Goal: Task Accomplishment & Management: Use online tool/utility

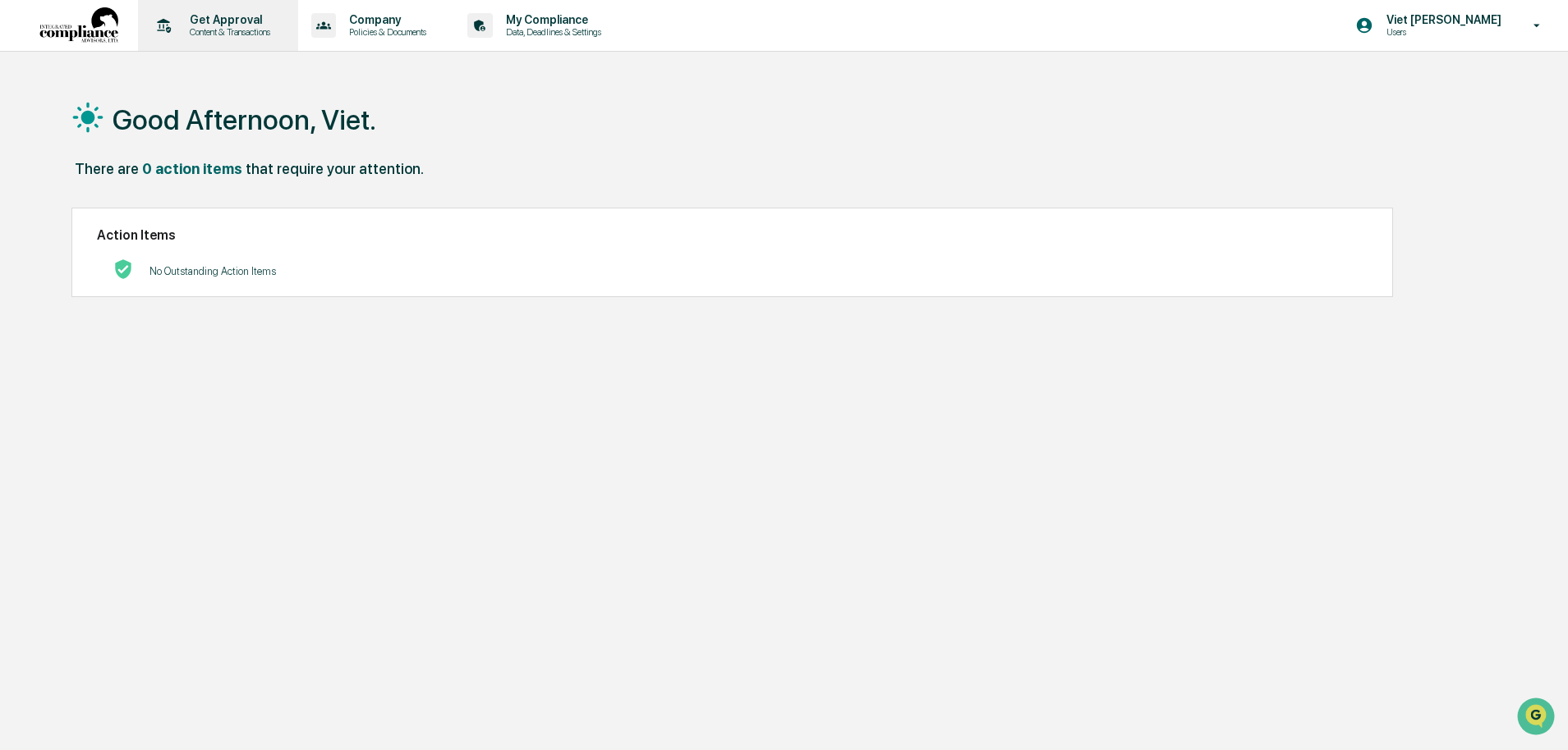
click at [221, 25] on p "Get Approval" at bounding box center [227, 19] width 102 height 13
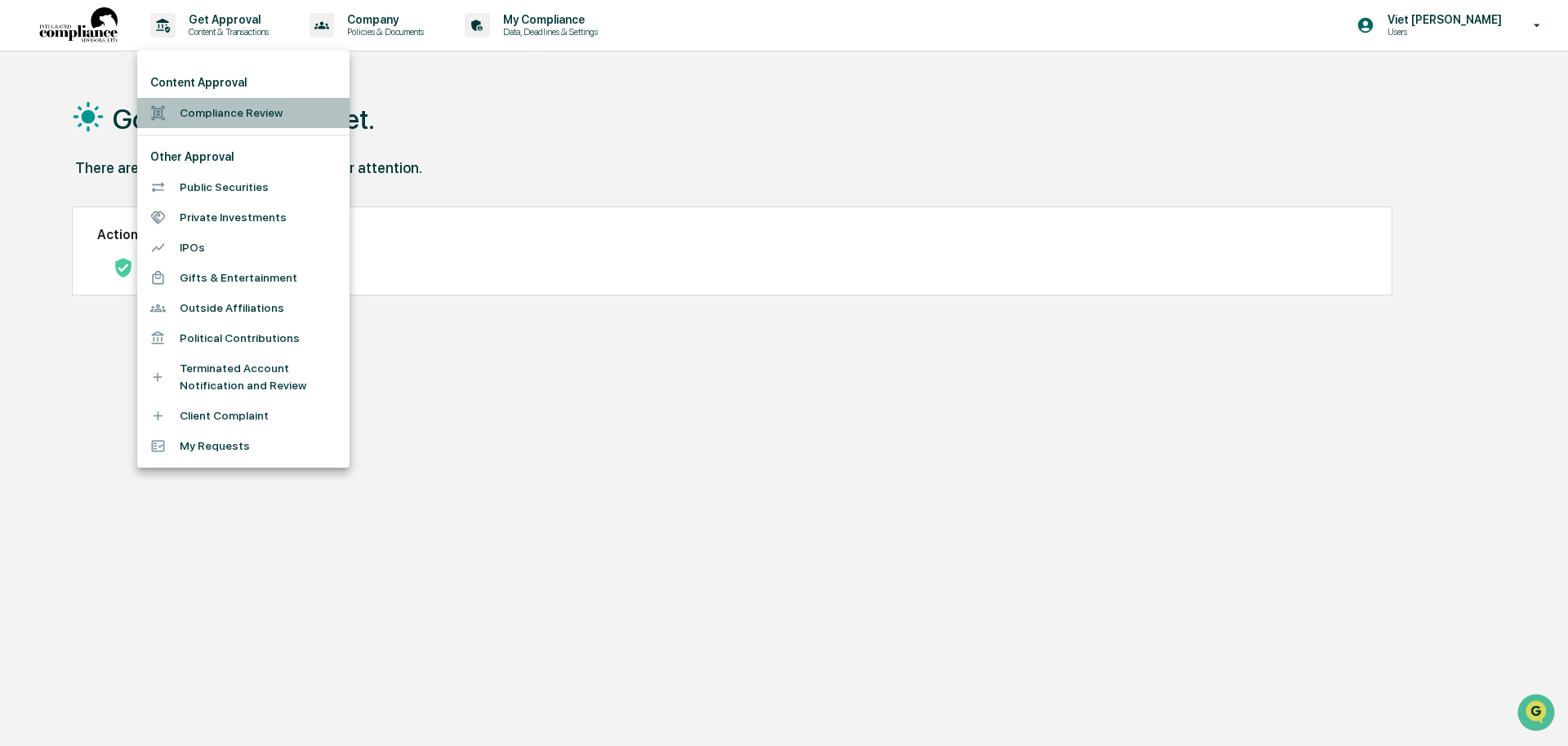
click at [222, 107] on li "Compliance Review" at bounding box center [242, 113] width 212 height 30
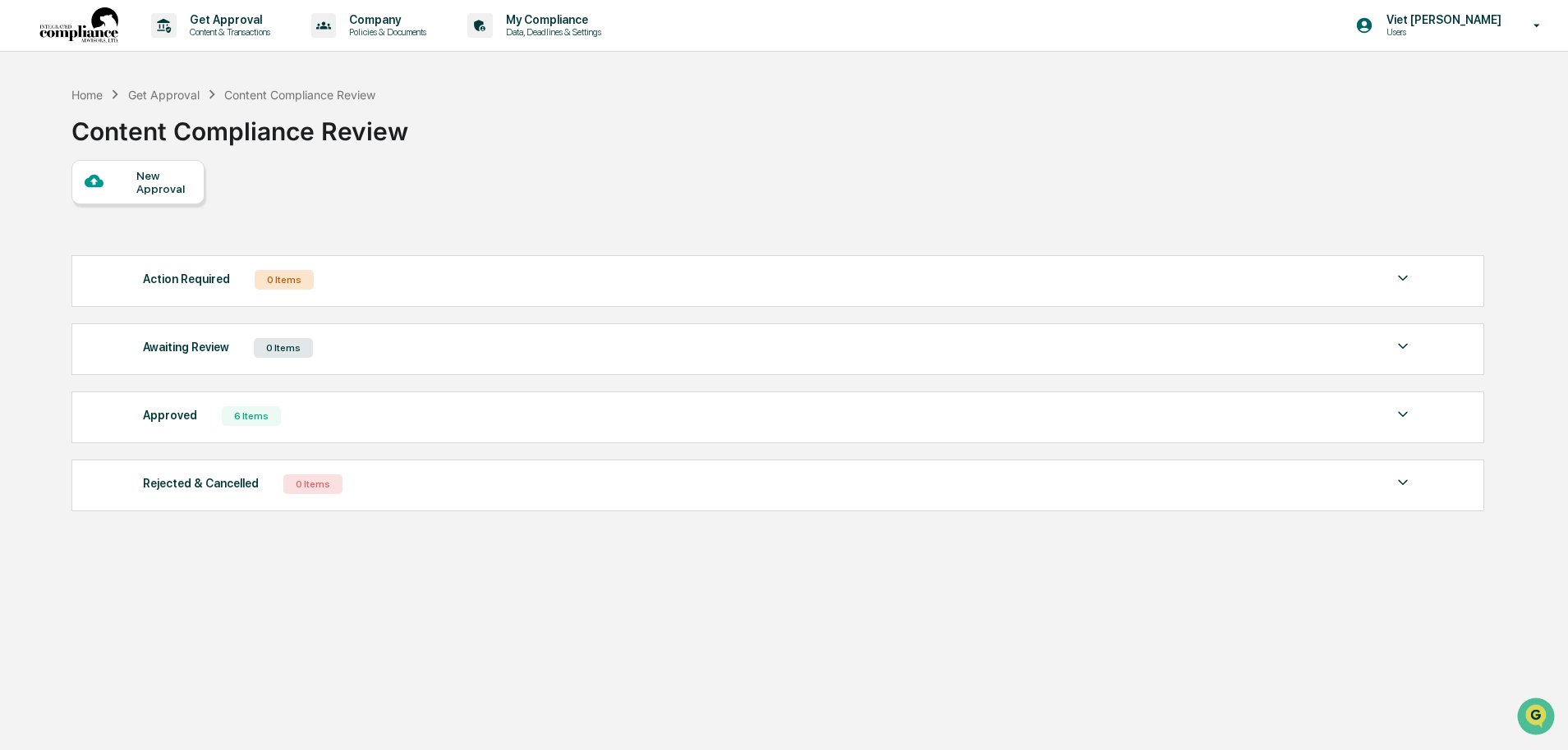
click at [269, 426] on div "6 Items" at bounding box center [251, 415] width 59 height 19
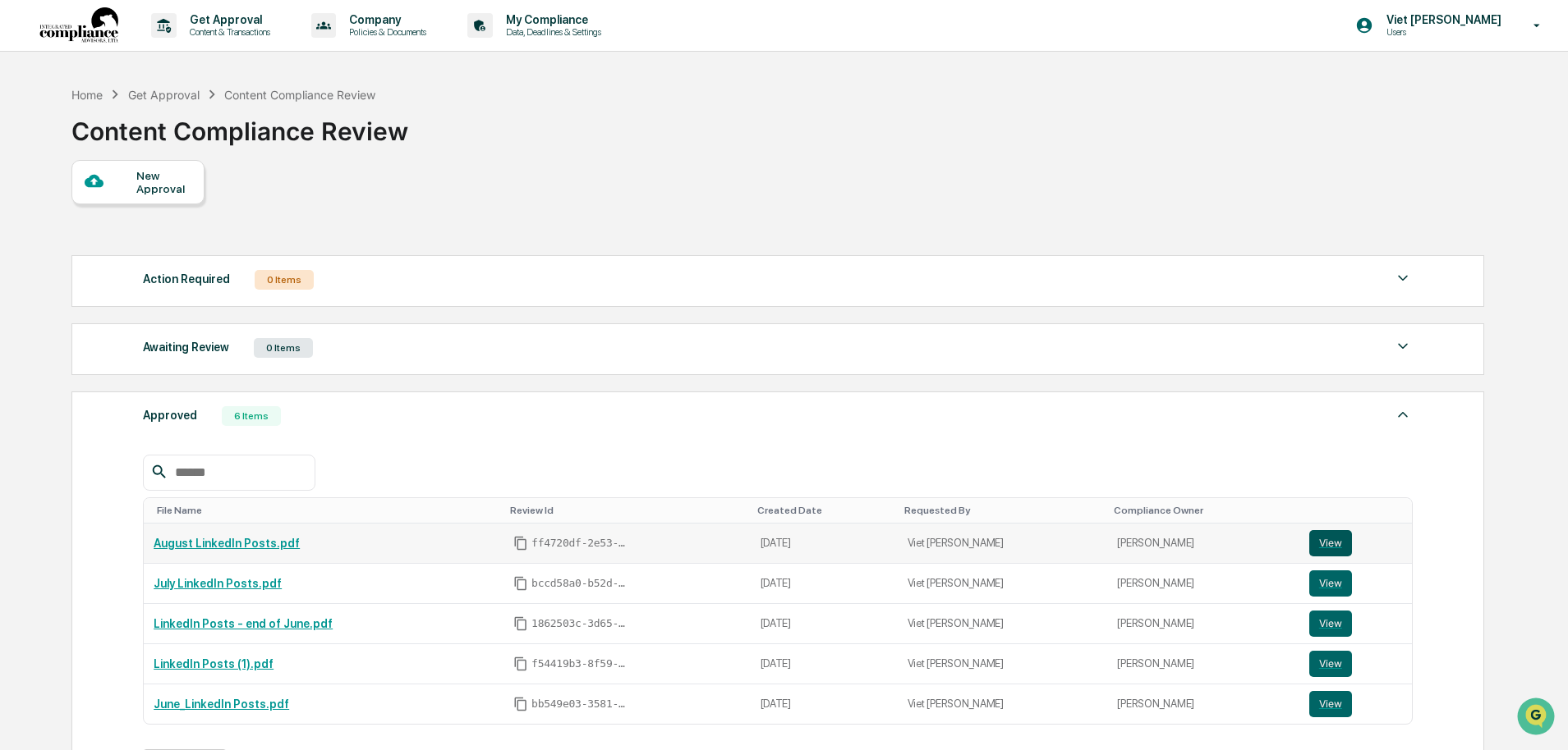
click at [1316, 546] on button "View" at bounding box center [1330, 543] width 42 height 26
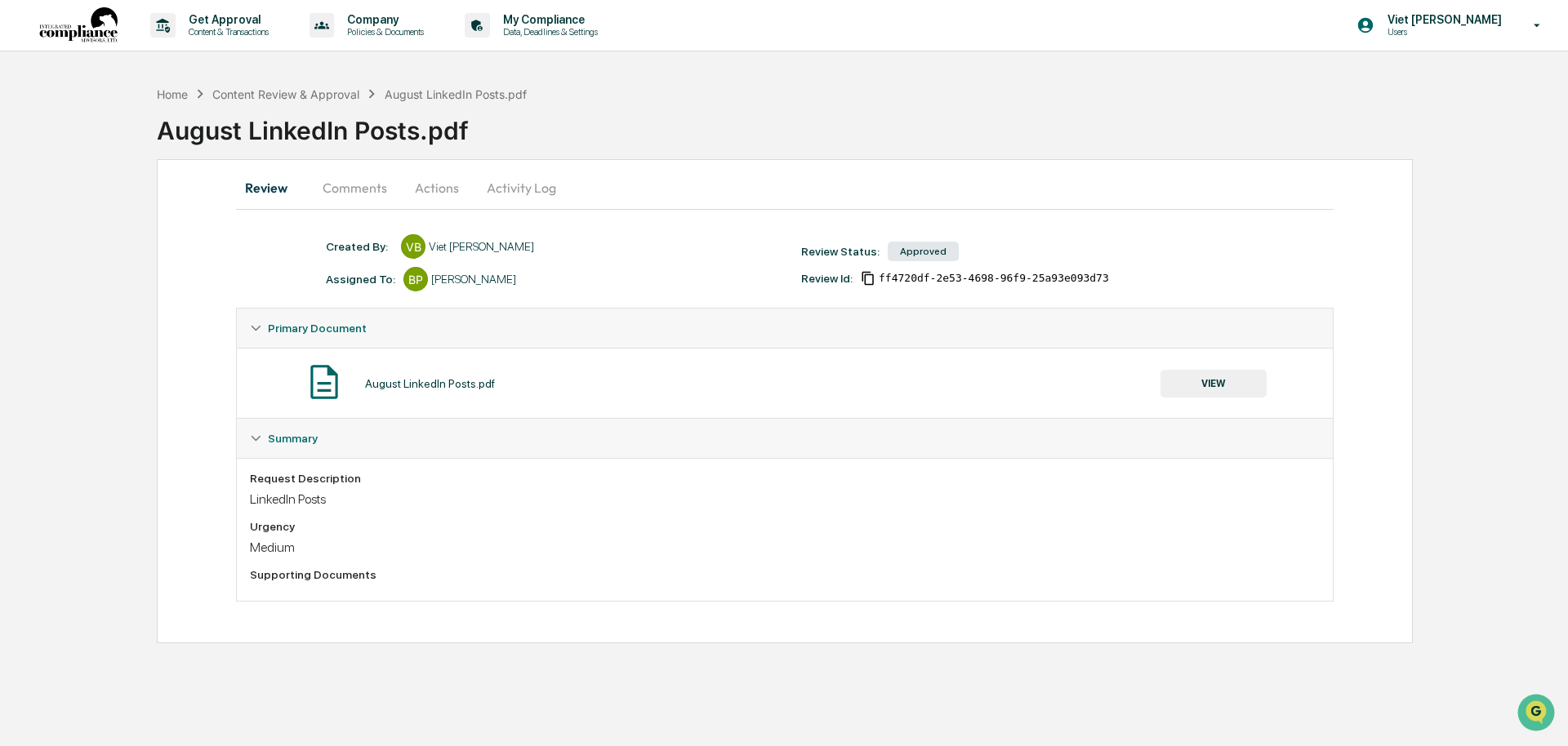
click at [362, 186] on button "Comments" at bounding box center [354, 187] width 91 height 39
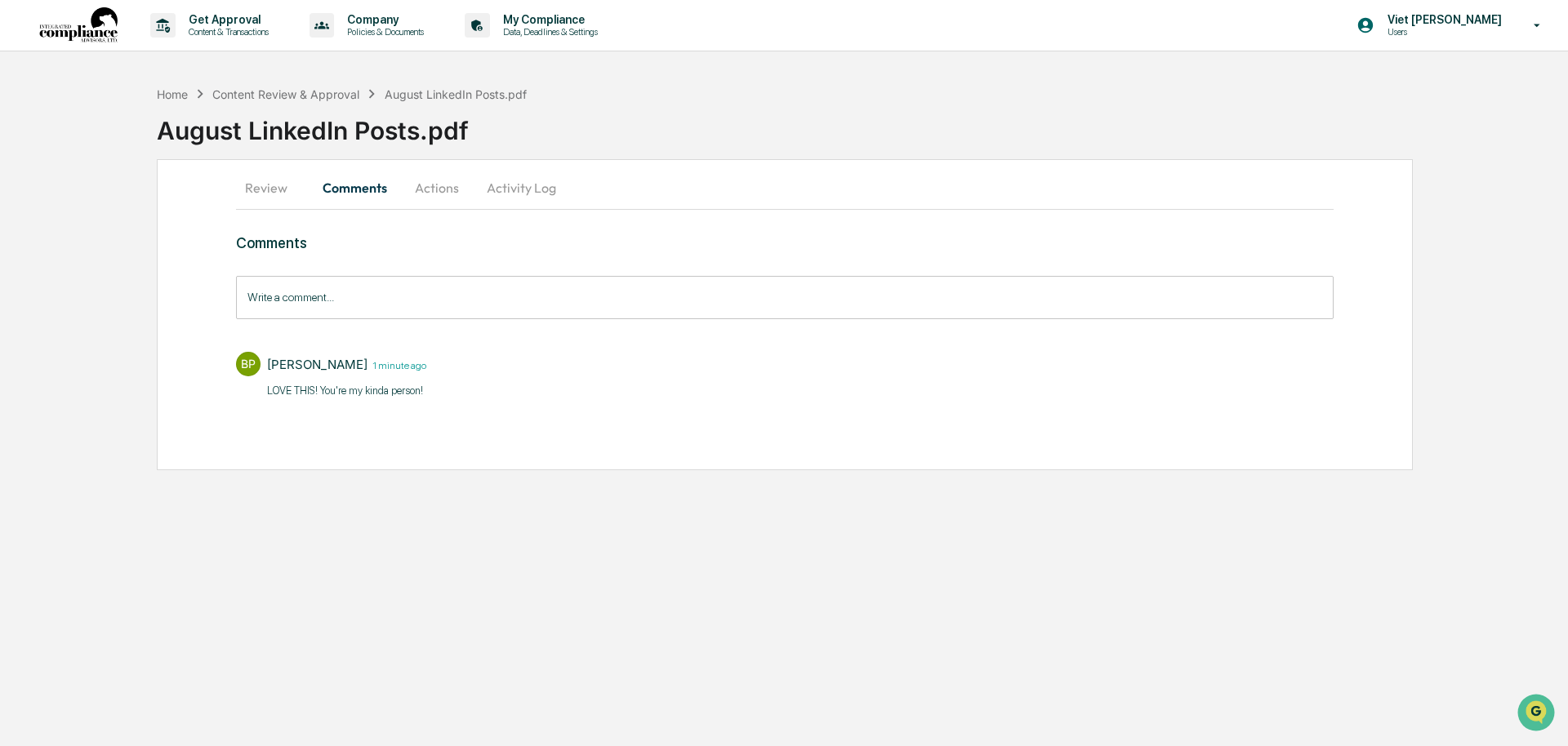
click at [278, 187] on button "Review" at bounding box center [272, 187] width 73 height 39
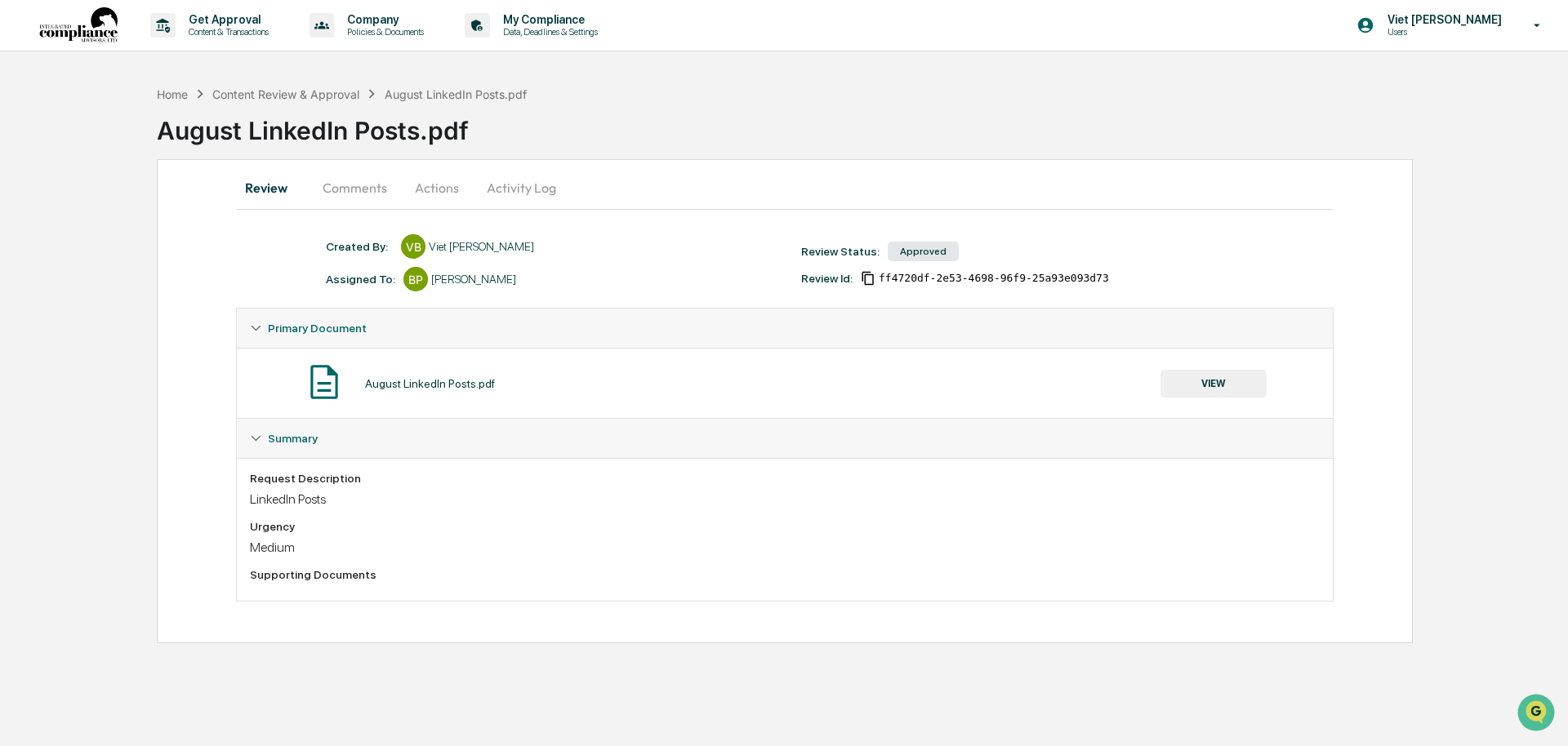
click at [1227, 389] on button "VIEW" at bounding box center [1214, 384] width 106 height 28
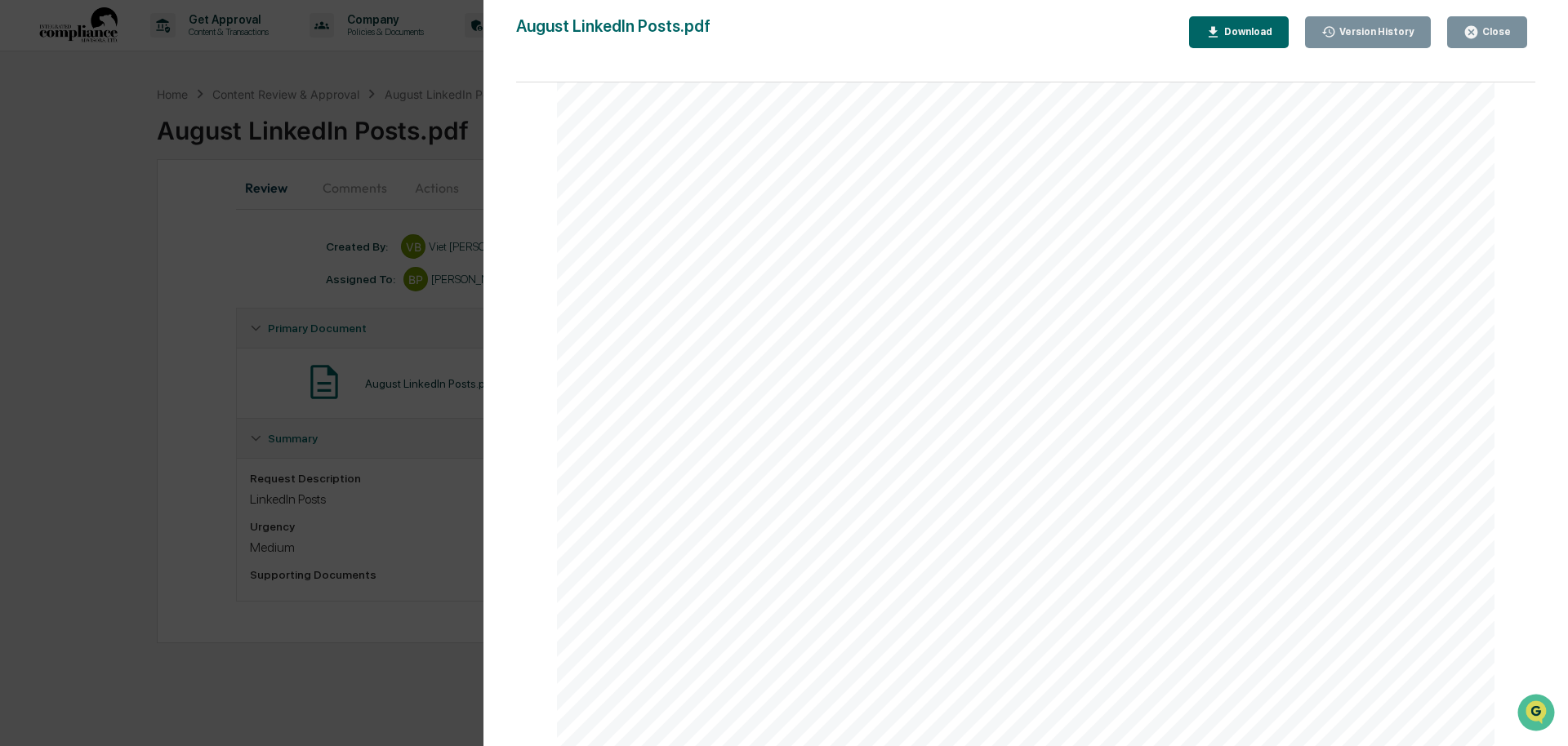
scroll to position [338, 0]
